Goal: Find specific page/section: Find specific page/section

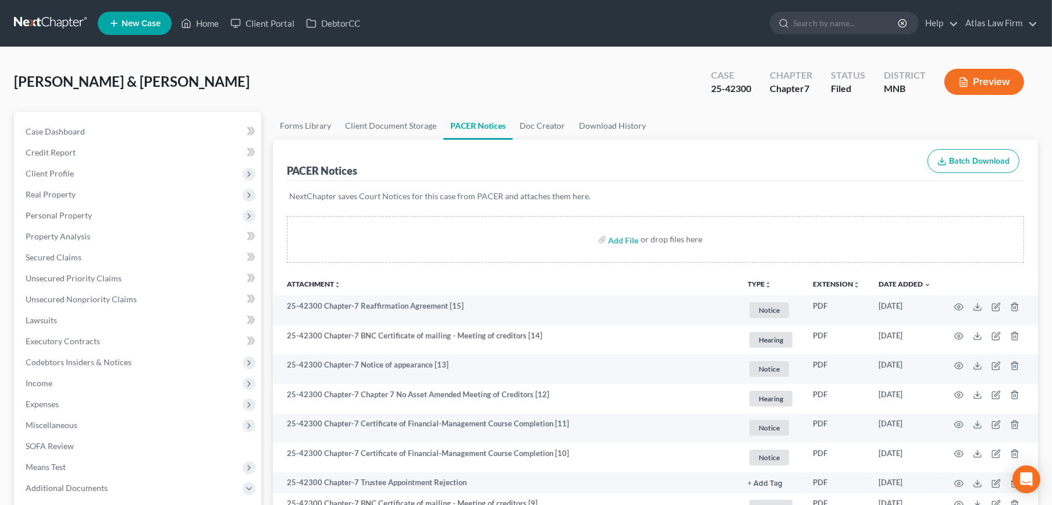
click at [49, 13] on link at bounding box center [51, 23] width 74 height 21
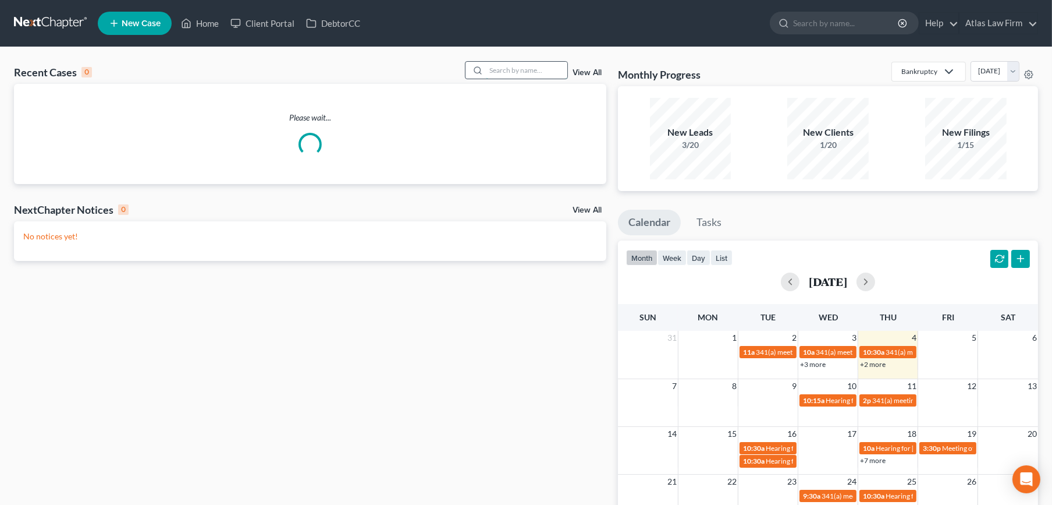
click at [492, 71] on input "search" at bounding box center [526, 70] width 81 height 17
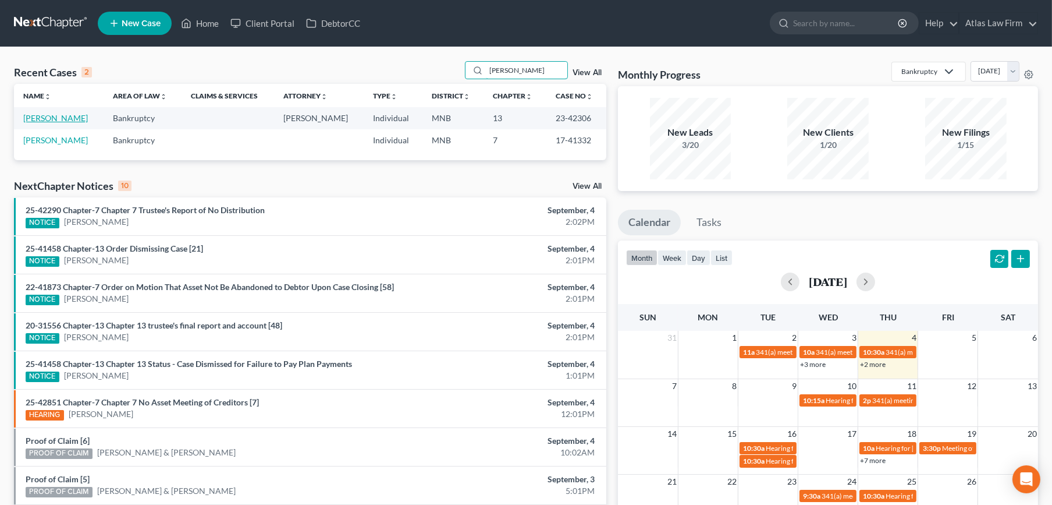
type input "lund"
click at [72, 114] on link "Lundberg, Joshua" at bounding box center [55, 118] width 65 height 10
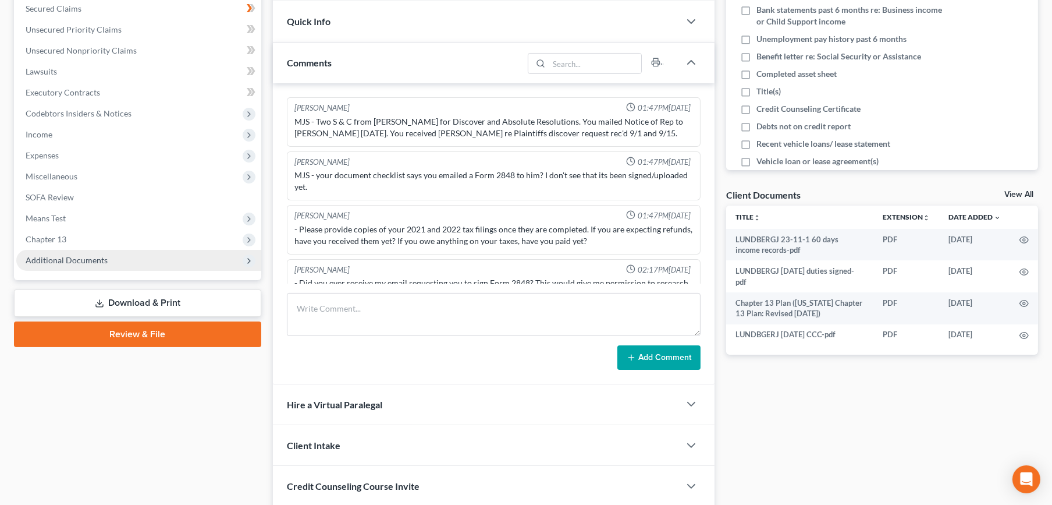
scroll to position [1030, 0]
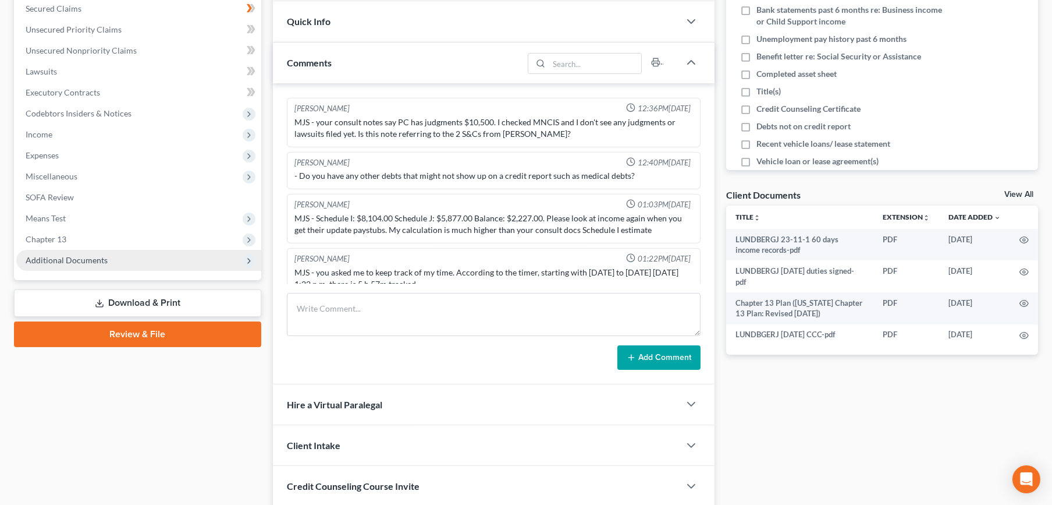
click at [77, 265] on span "Additional Documents" at bounding box center [138, 260] width 245 height 21
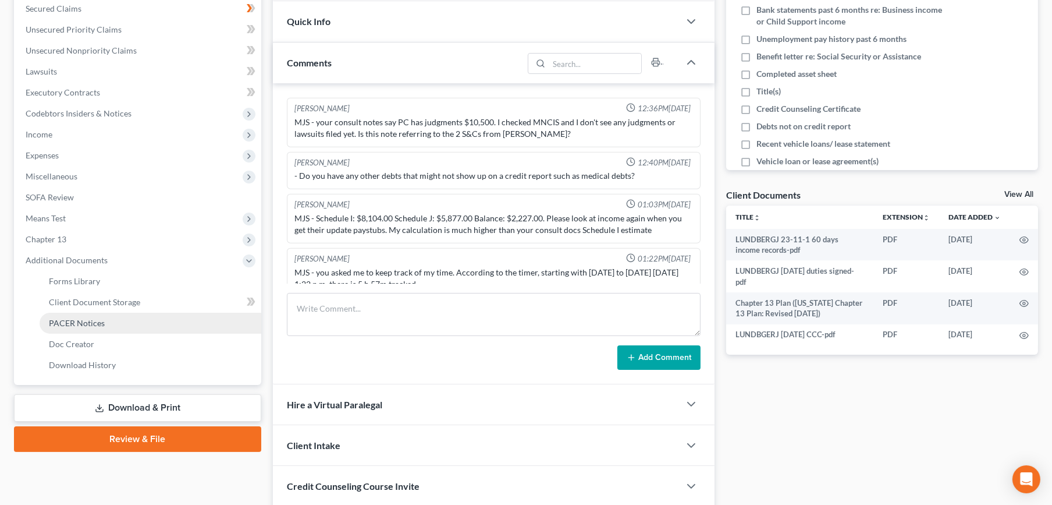
click at [72, 322] on span "PACER Notices" at bounding box center [77, 323] width 56 height 10
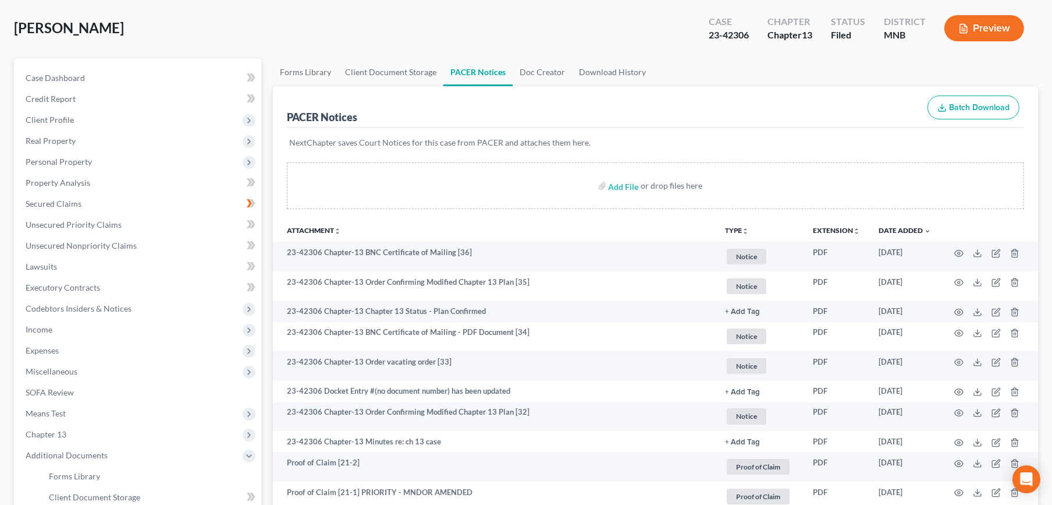
scroll to position [129, 0]
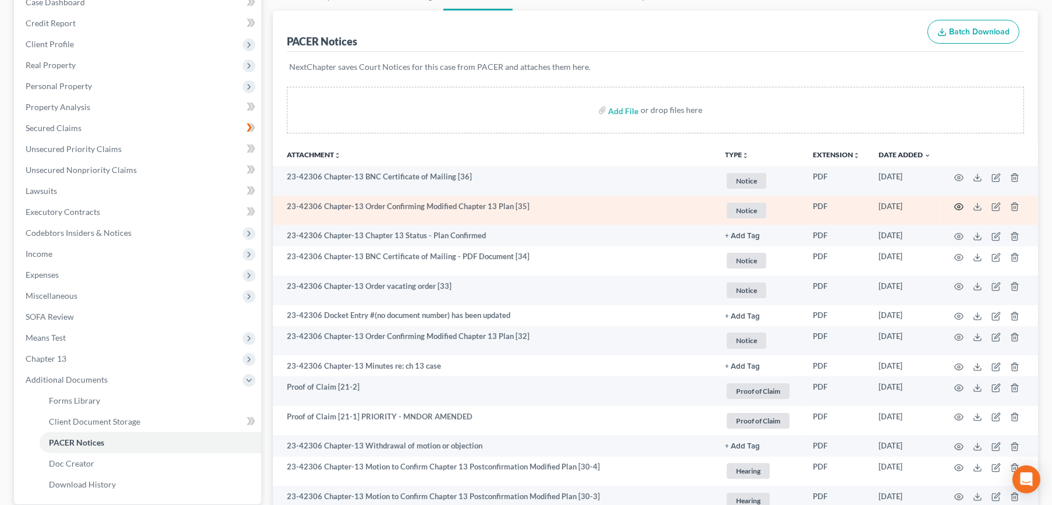
click at [961, 205] on icon "button" at bounding box center [958, 206] width 9 height 9
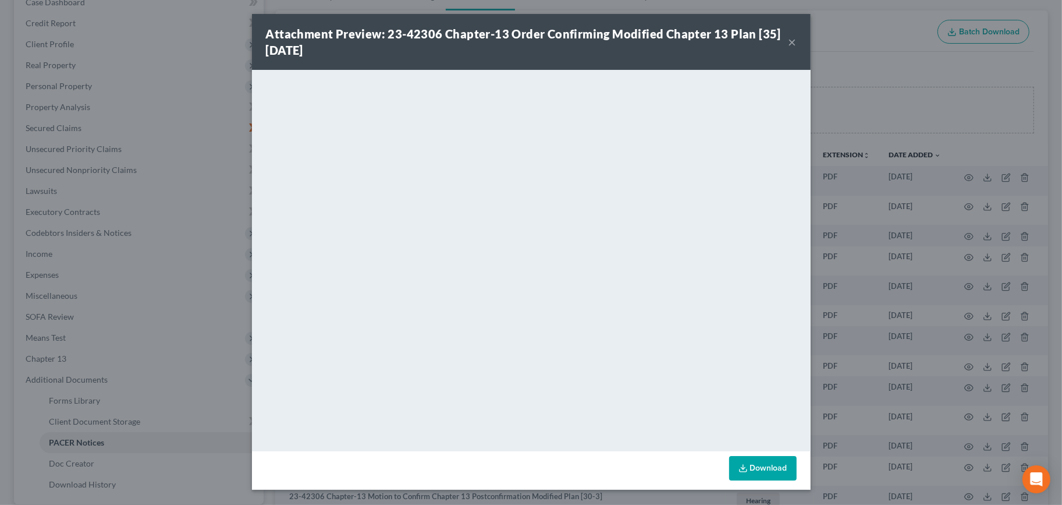
click at [793, 44] on button "×" at bounding box center [792, 42] width 8 height 14
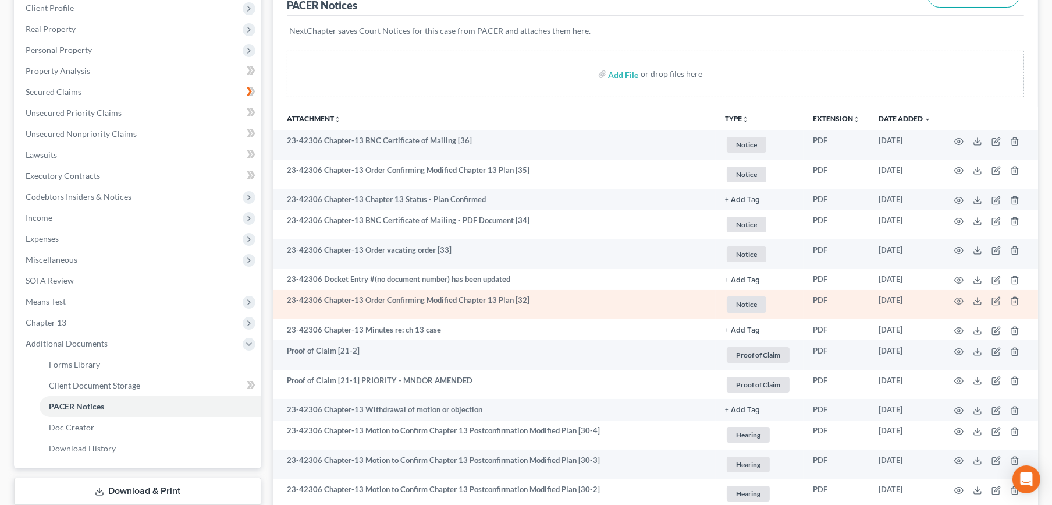
scroll to position [0, 0]
